Goal: Use online tool/utility: Utilize a website feature to perform a specific function

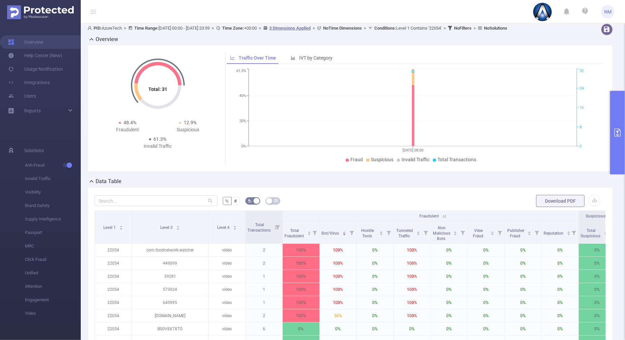
scroll to position [0, 55]
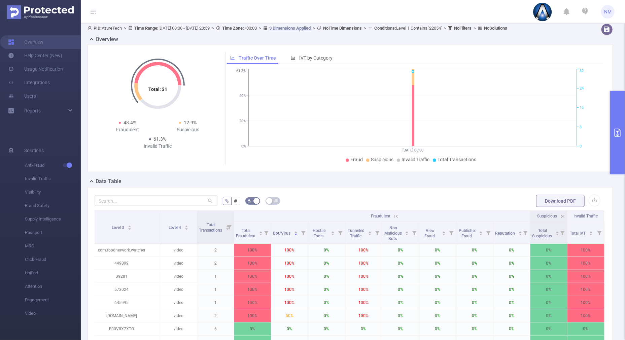
click at [618, 151] on button "primary" at bounding box center [617, 132] width 15 height 83
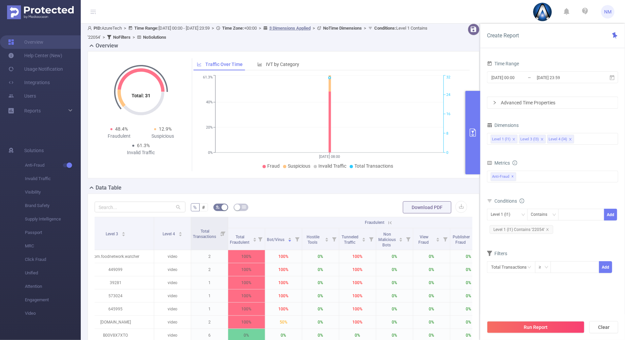
drag, startPoint x: 532, startPoint y: 323, endPoint x: 528, endPoint y: 314, distance: 10.4
click at [532, 323] on button "Run Report" at bounding box center [536, 327] width 98 height 12
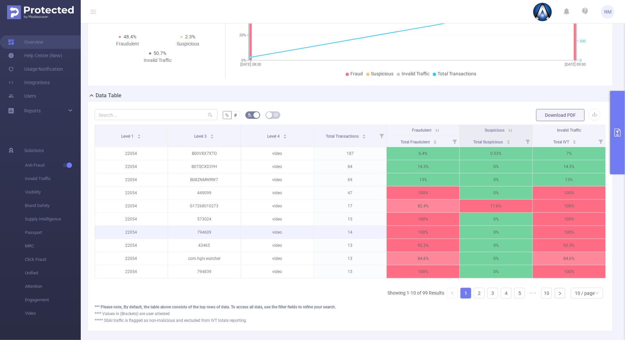
scroll to position [158, 0]
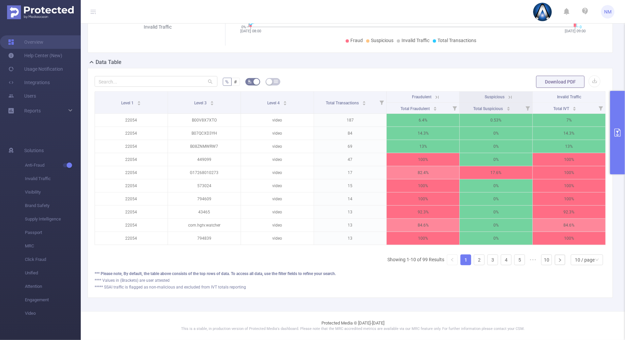
click at [507, 94] on icon at bounding box center [510, 97] width 6 height 6
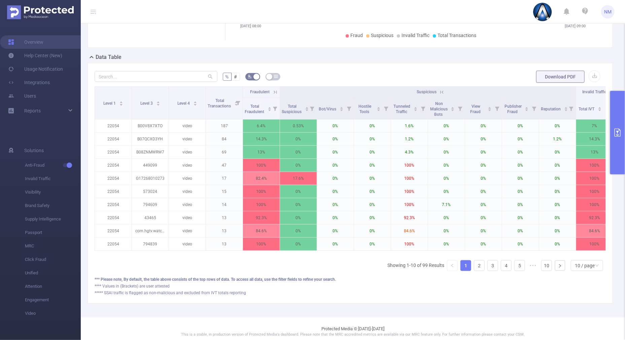
scroll to position [0, 15]
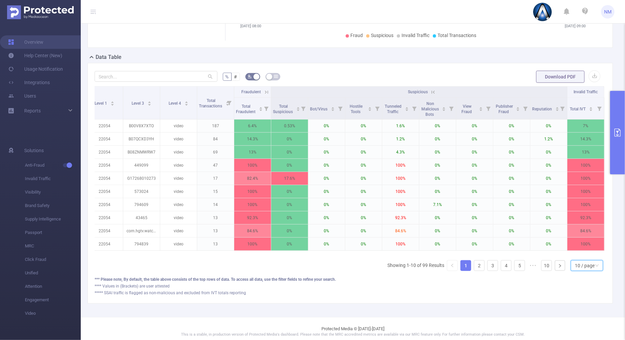
click at [579, 271] on div "10 / page" at bounding box center [585, 265] width 20 height 10
click at [577, 241] on li "30 / page" at bounding box center [581, 237] width 32 height 11
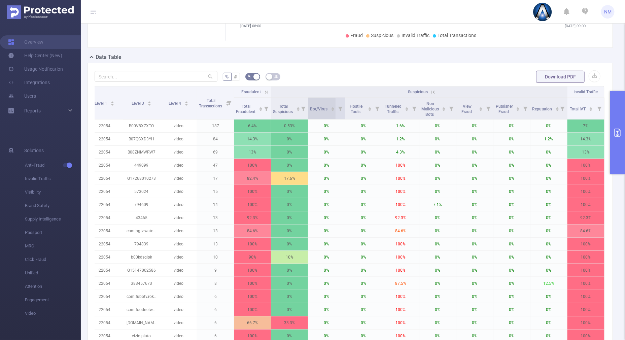
click at [331, 108] on icon "icon: caret-down" at bounding box center [333, 110] width 4 height 4
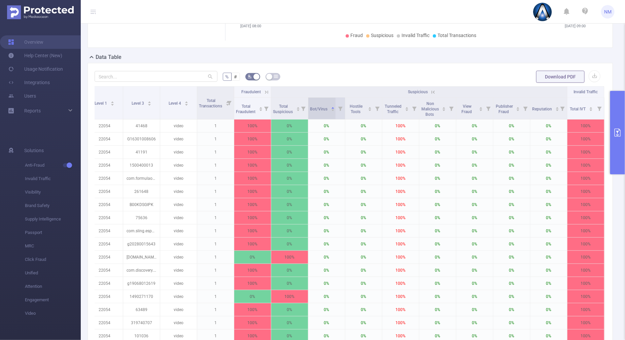
click at [326, 112] on div "Bot/Virus" at bounding box center [322, 108] width 25 height 7
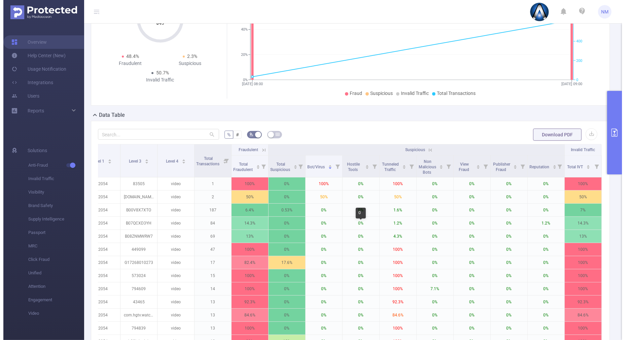
scroll to position [94, 0]
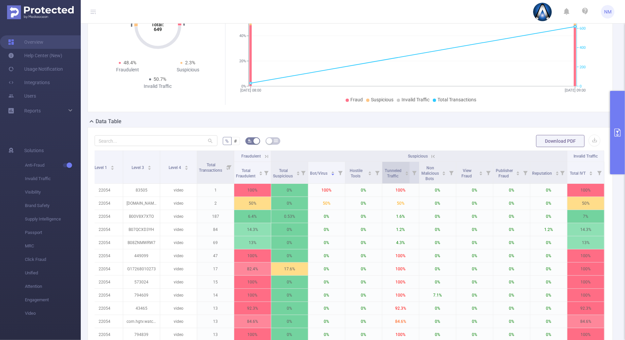
click at [405, 172] on icon "icon: caret-up" at bounding box center [407, 172] width 4 height 4
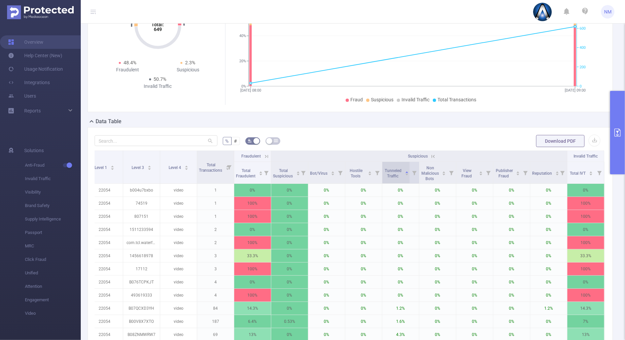
click at [405, 175] on icon "icon: caret-down" at bounding box center [407, 175] width 4 height 4
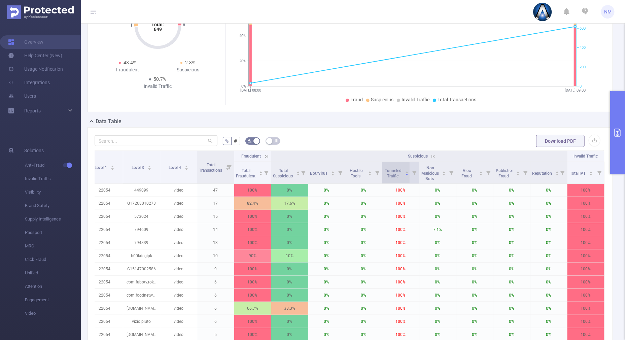
click at [405, 171] on icon "icon: caret-up" at bounding box center [407, 172] width 4 height 4
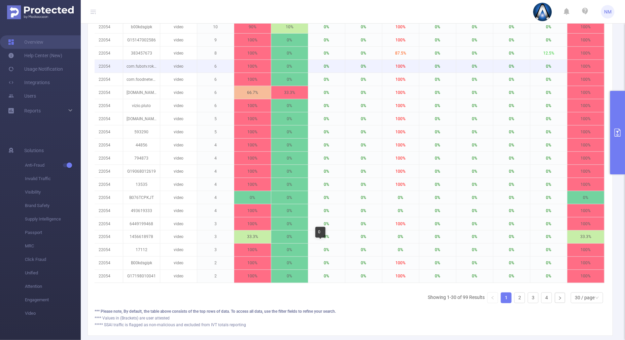
scroll to position [430, 0]
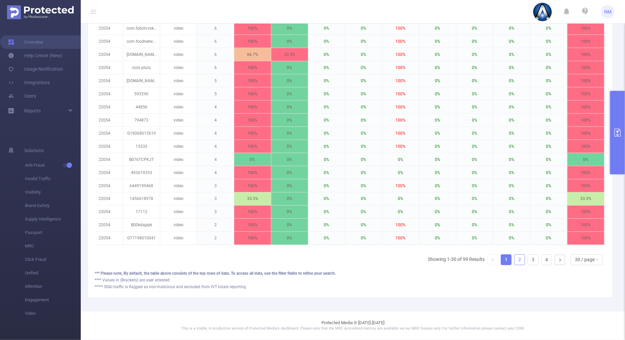
click at [518, 262] on link "2" at bounding box center [520, 260] width 10 height 10
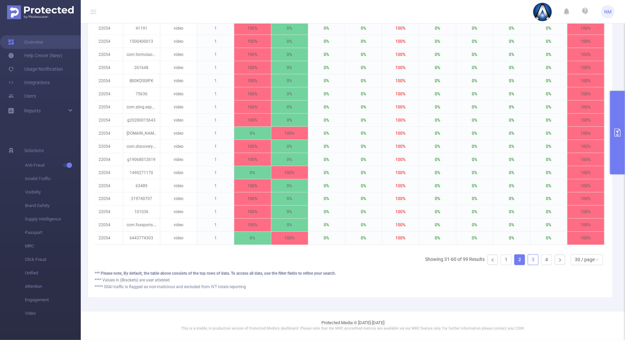
click at [528, 259] on link "3" at bounding box center [533, 260] width 10 height 10
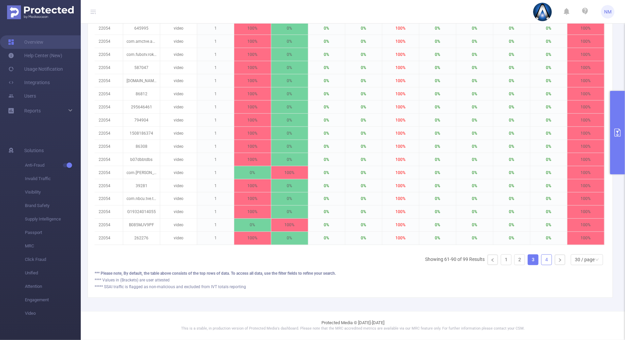
click at [542, 258] on link "4" at bounding box center [546, 260] width 10 height 10
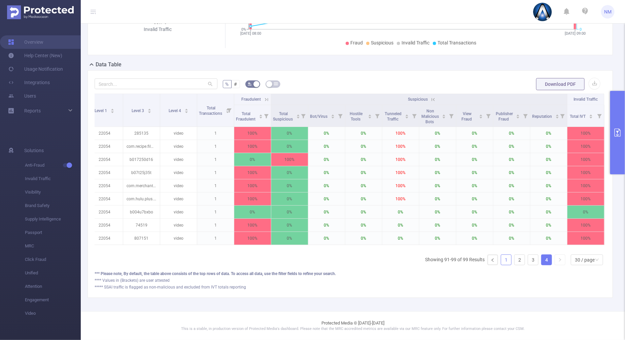
click at [501, 261] on link "1" at bounding box center [506, 260] width 10 height 10
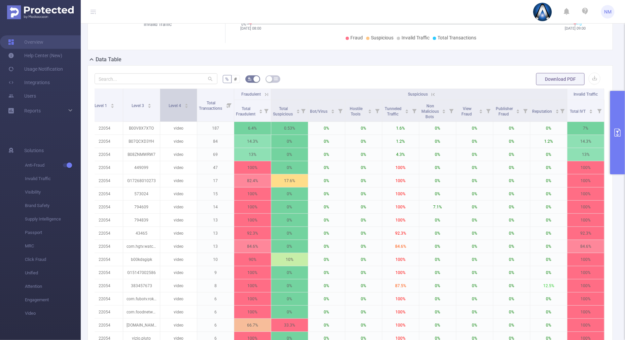
drag, startPoint x: 152, startPoint y: 104, endPoint x: 185, endPoint y: 101, distance: 33.4
click at [162, 103] on span at bounding box center [159, 105] width 3 height 33
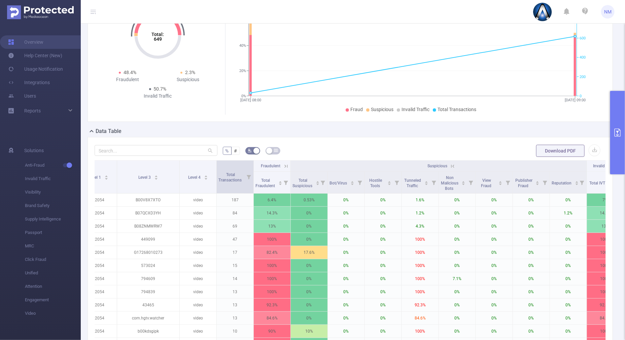
scroll to position [168, 0]
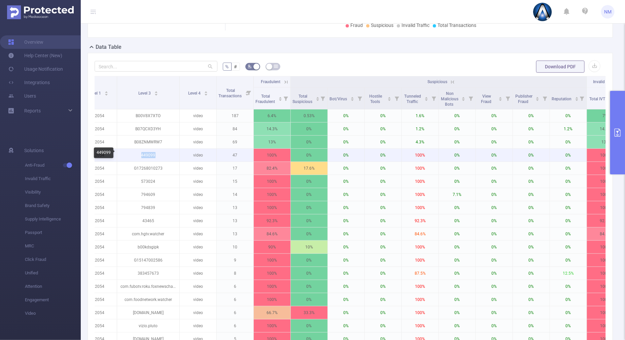
drag, startPoint x: 159, startPoint y: 154, endPoint x: 134, endPoint y: 155, distance: 25.6
click at [134, 155] on p "449099" at bounding box center [148, 155] width 62 height 13
copy p "449099"
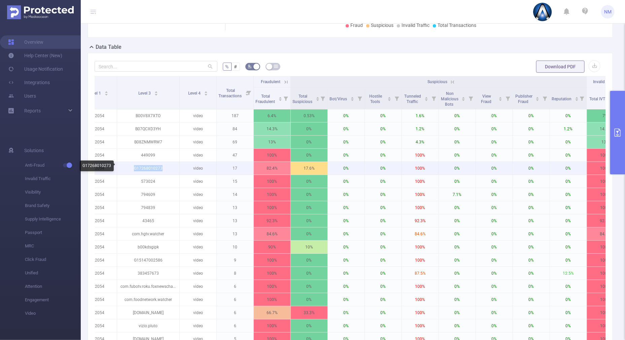
drag, startPoint x: 165, startPoint y: 168, endPoint x: 128, endPoint y: 168, distance: 37.4
click at [128, 168] on p "G17268010273" at bounding box center [148, 168] width 62 height 13
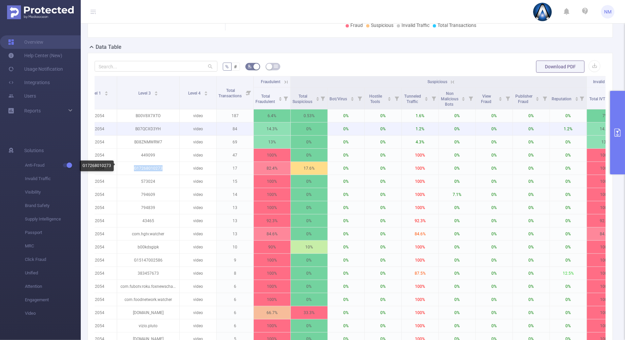
copy p "G17268010273"
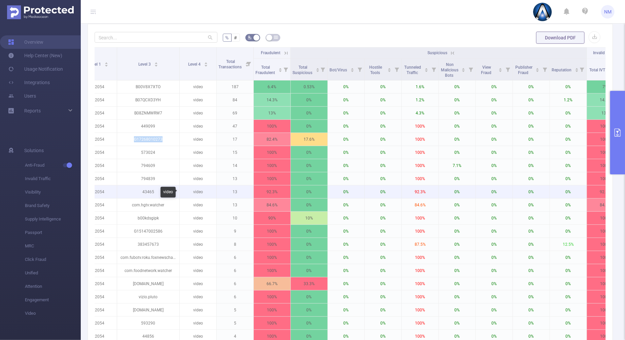
scroll to position [210, 0]
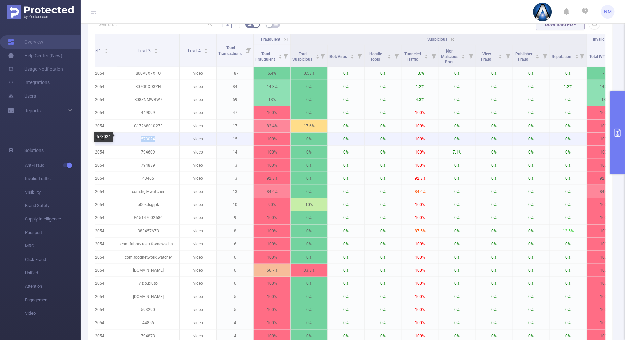
click at [140, 141] on p "573024" at bounding box center [148, 139] width 62 height 13
copy p "573024"
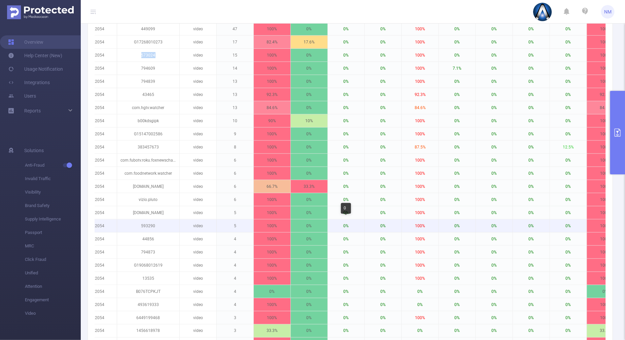
scroll to position [379, 0]
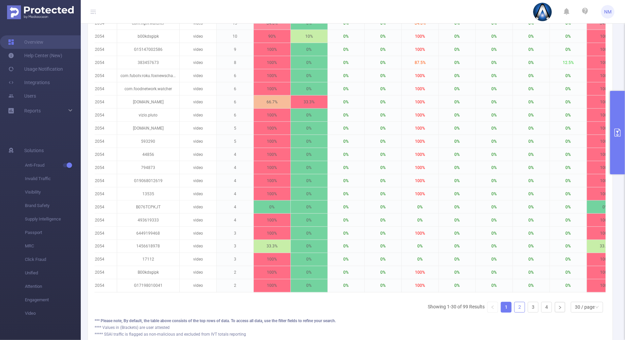
click at [515, 307] on link "2" at bounding box center [520, 307] width 10 height 10
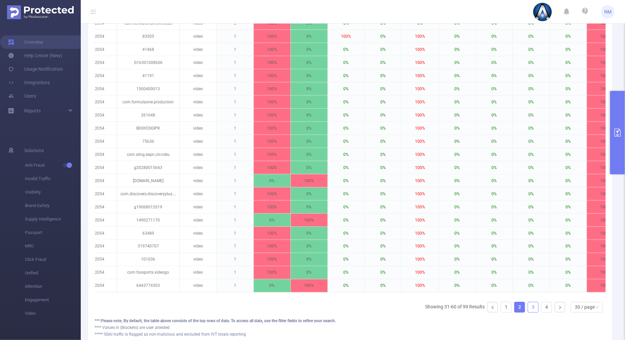
click at [528, 309] on link "3" at bounding box center [533, 307] width 10 height 10
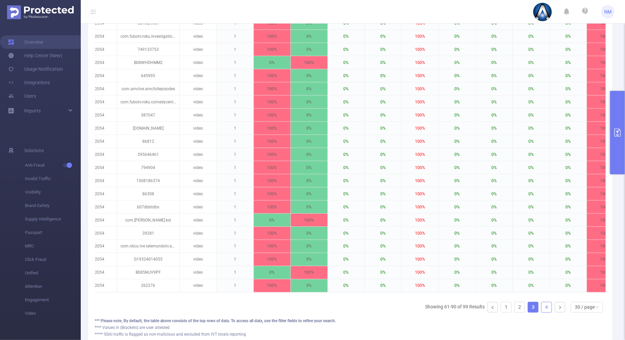
click at [541, 309] on link "4" at bounding box center [546, 307] width 10 height 10
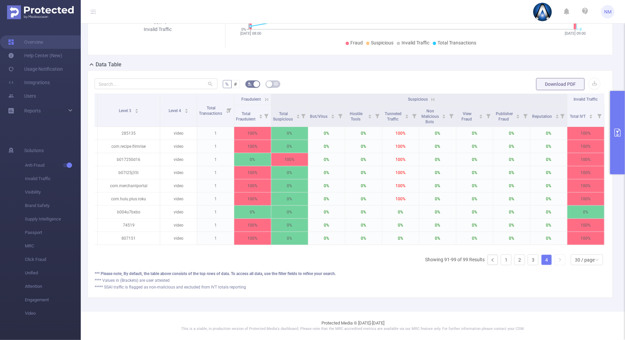
scroll to position [0, 0]
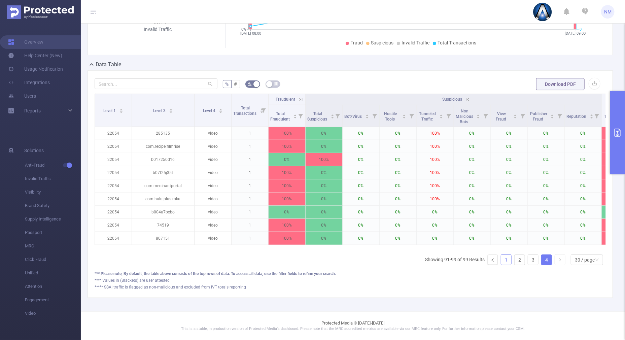
click at [502, 259] on link "1" at bounding box center [506, 260] width 10 height 10
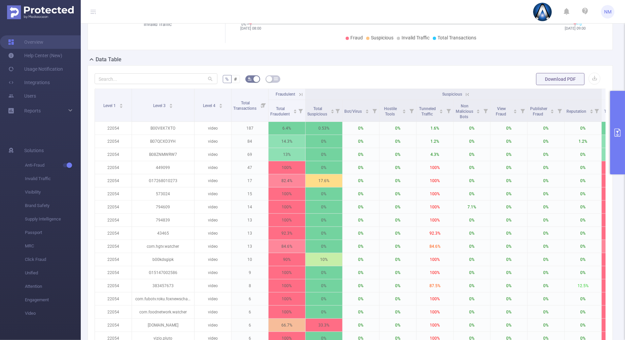
click at [617, 152] on button "primary" at bounding box center [617, 132] width 15 height 83
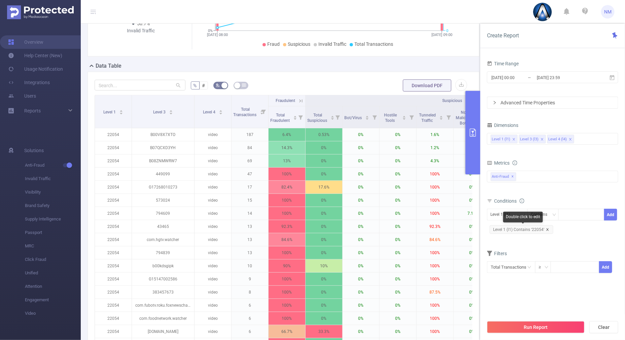
click at [549, 229] on icon "icon: close" at bounding box center [547, 229] width 3 height 3
click at [517, 324] on button "Run Report" at bounding box center [536, 327] width 98 height 12
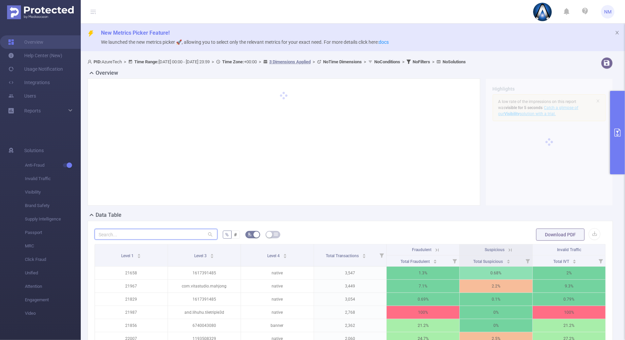
click at [113, 232] on input "text" at bounding box center [156, 234] width 123 height 11
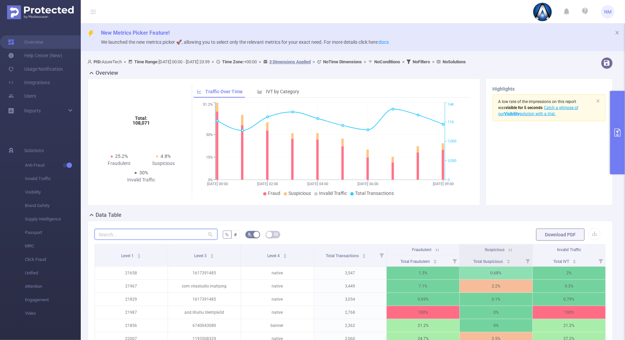
paste input "com.sega.sonicdash"
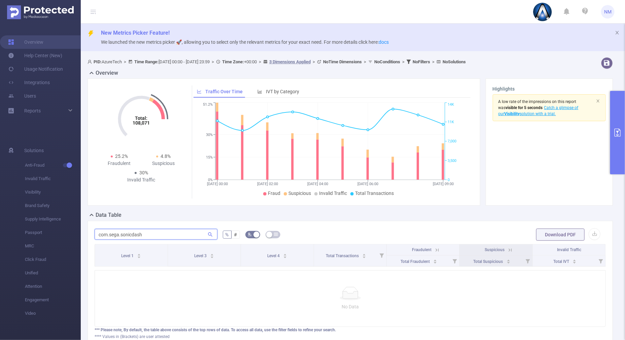
click at [149, 233] on input "com.sega.sonicdash" at bounding box center [156, 234] width 123 height 11
click at [96, 232] on input "com.sega.sonicdash" at bounding box center [156, 234] width 123 height 11
type input "com.sega.sonicdash"
click at [617, 154] on button "primary" at bounding box center [617, 132] width 15 height 83
